Goal: Task Accomplishment & Management: Use online tool/utility

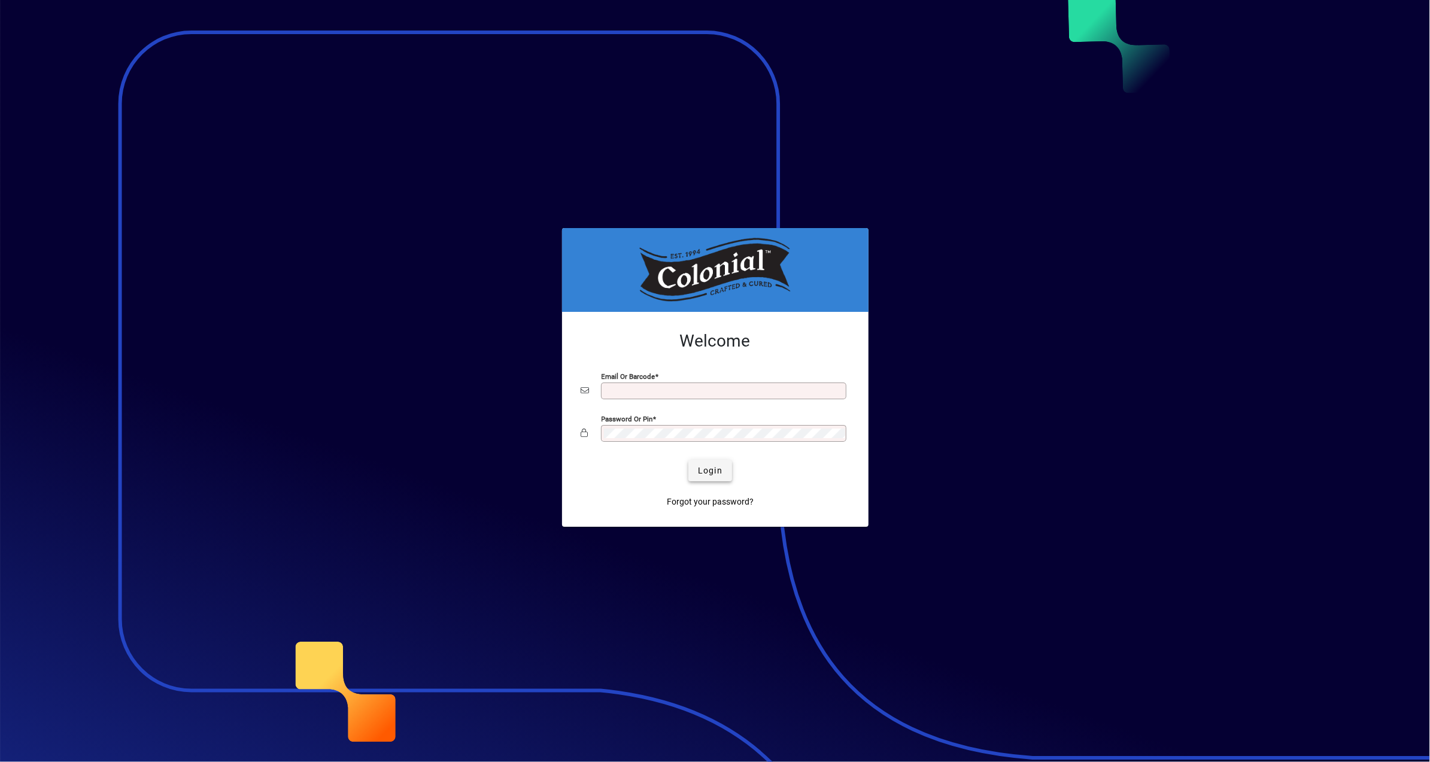
type input "**********"
click at [712, 477] on span "Login" at bounding box center [710, 471] width 25 height 13
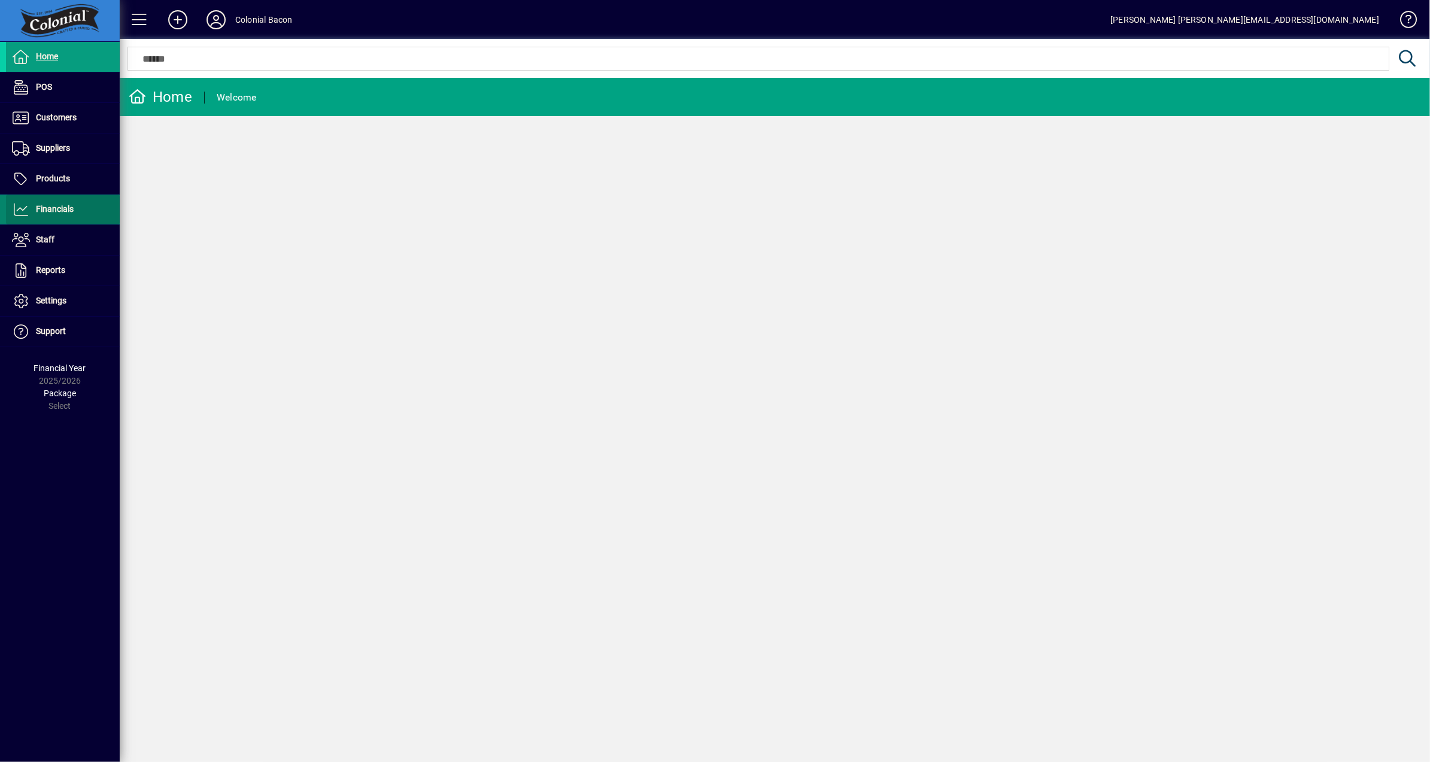
click at [57, 210] on span "Financials" at bounding box center [55, 209] width 38 height 10
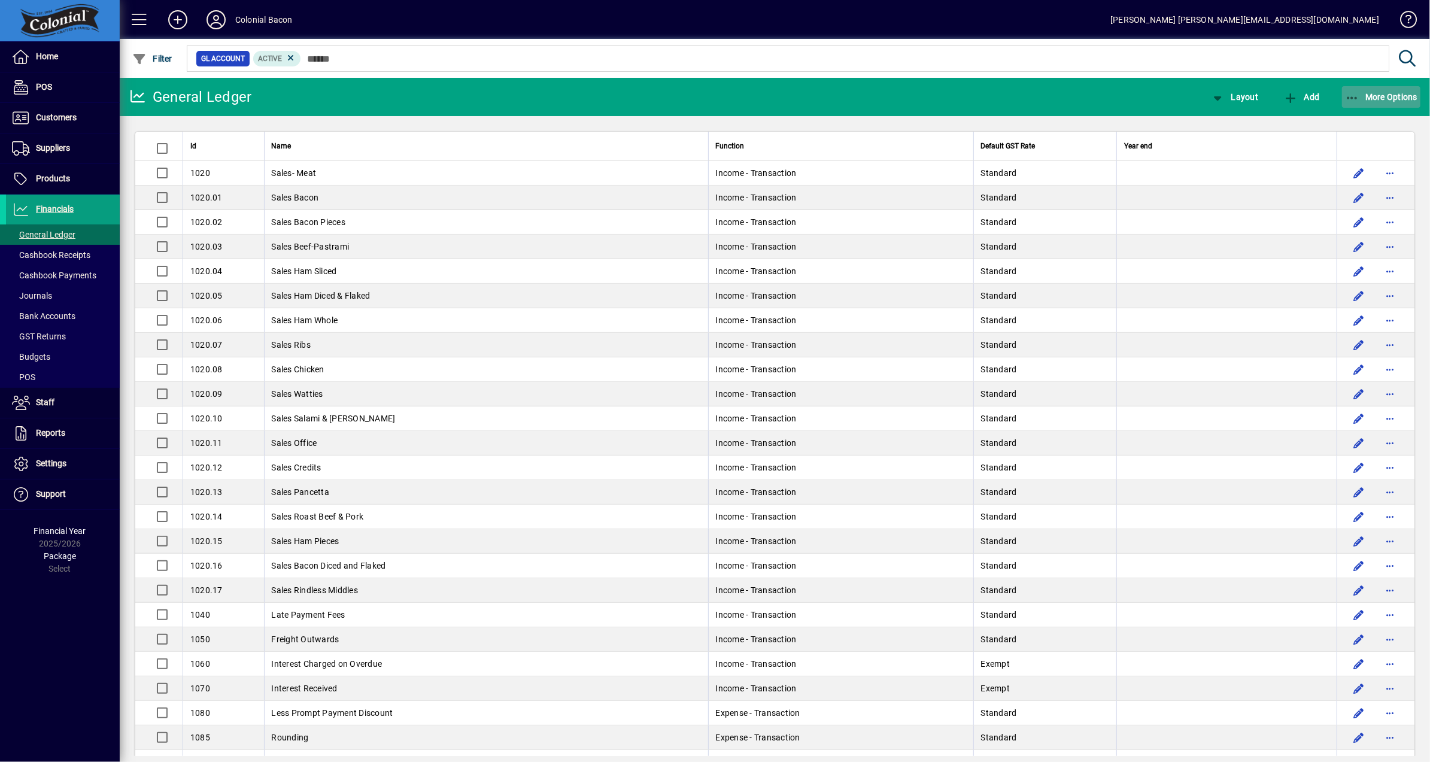
click at [1395, 94] on span "More Options" at bounding box center [1381, 97] width 73 height 10
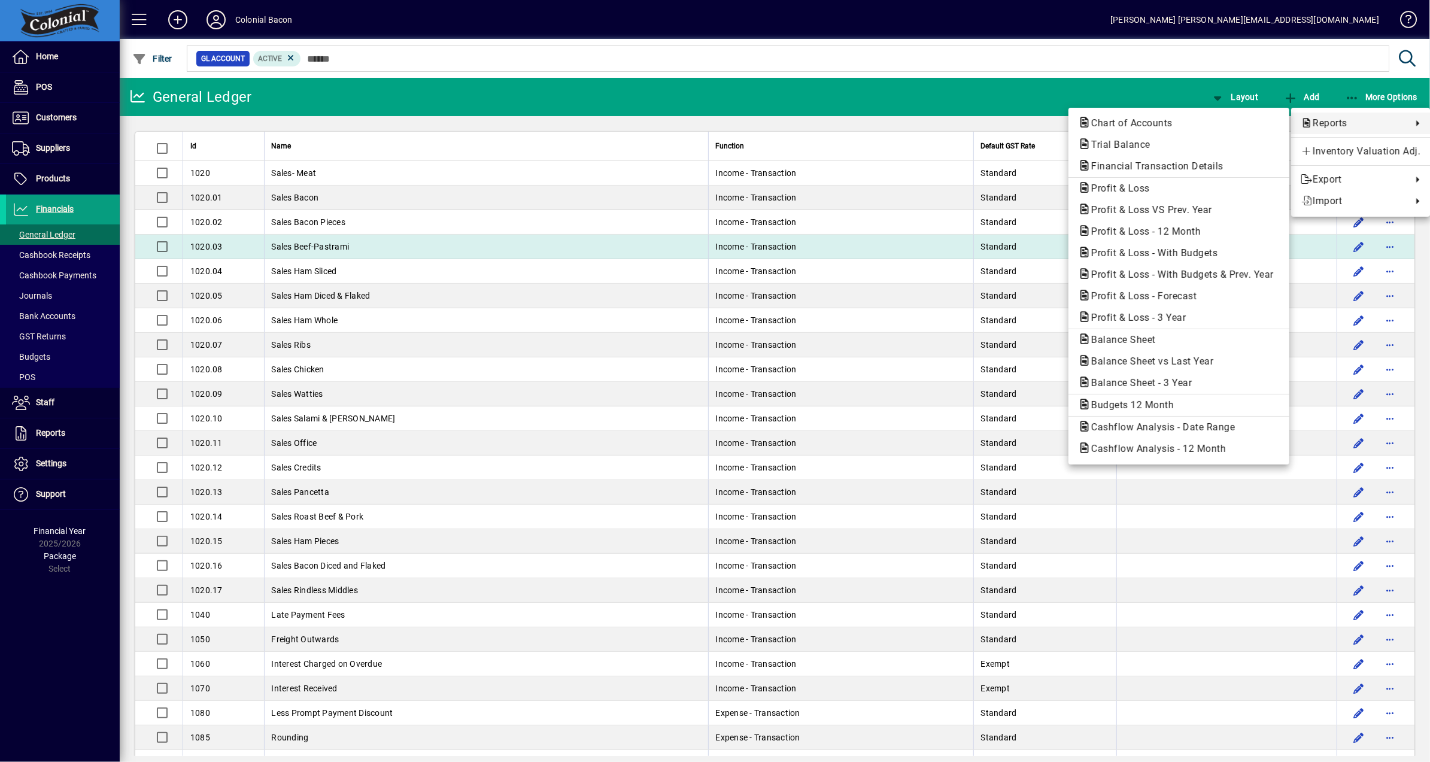
drag, startPoint x: 1176, startPoint y: 235, endPoint x: 1170, endPoint y: 236, distance: 6.7
click at [1176, 235] on span "Profit & Loss - 12 Month" at bounding box center [1142, 231] width 129 height 11
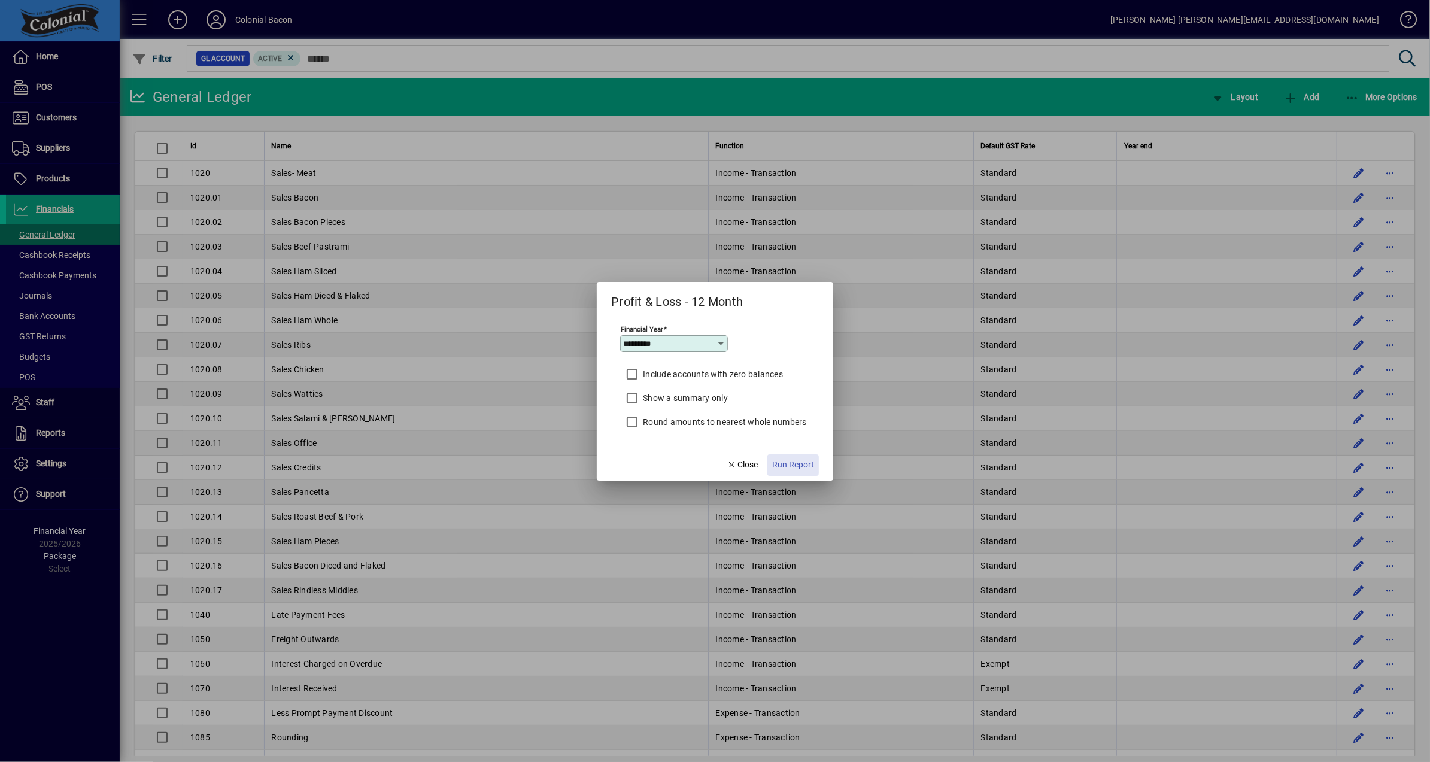
click at [794, 466] on span "Run Report" at bounding box center [793, 465] width 42 height 13
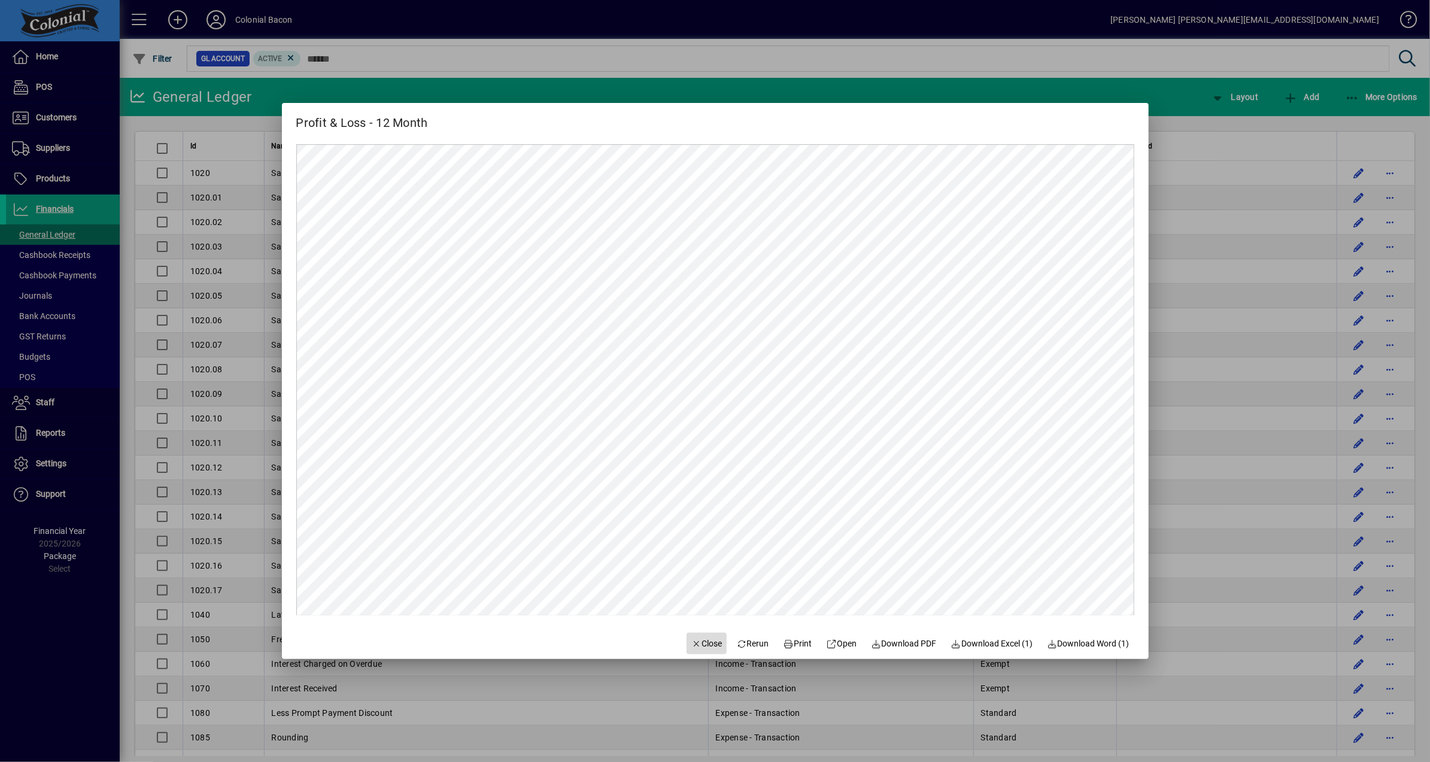
click at [700, 642] on span "Close" at bounding box center [706, 644] width 31 height 13
